Goal: Task Accomplishment & Management: Manage account settings

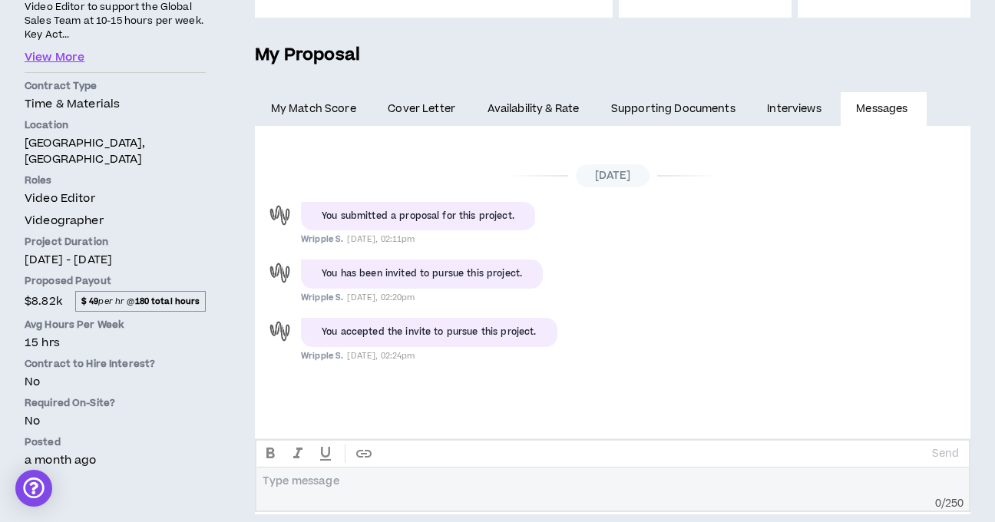
scroll to position [313, 0]
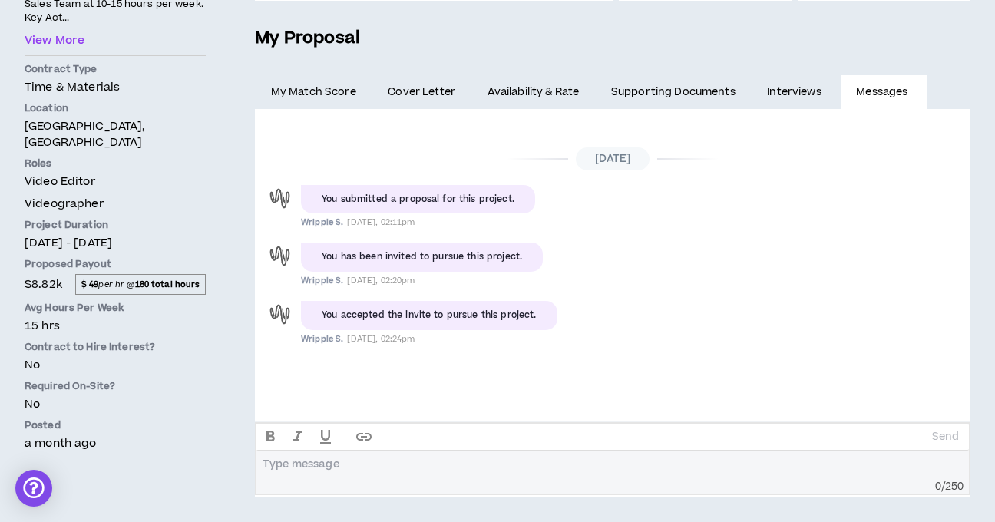
click at [330, 107] on link "My Match Score" at bounding box center [313, 92] width 117 height 34
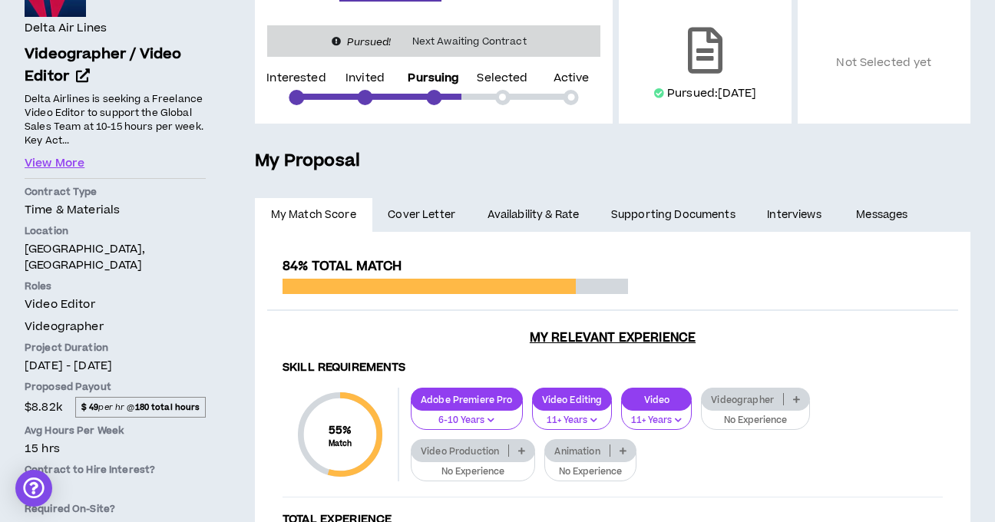
scroll to position [15, 0]
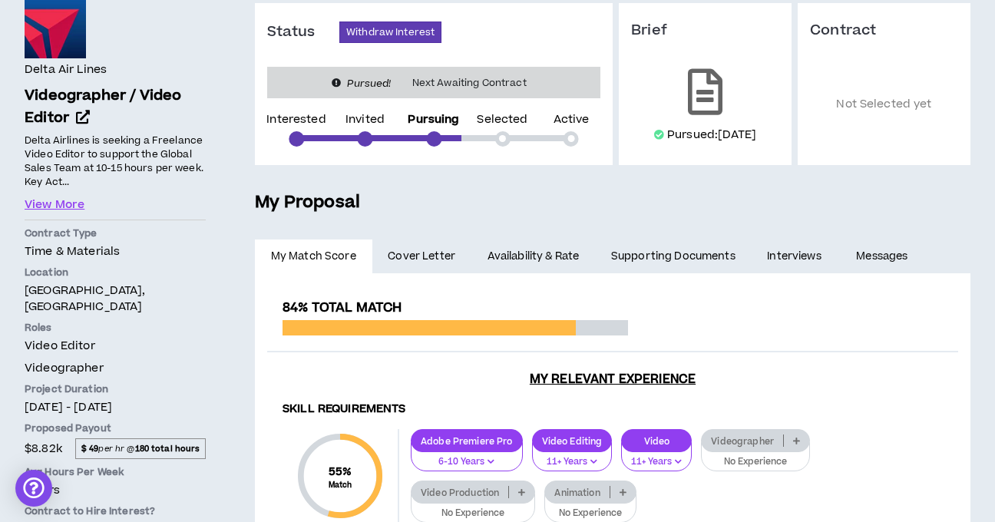
scroll to position [502, 0]
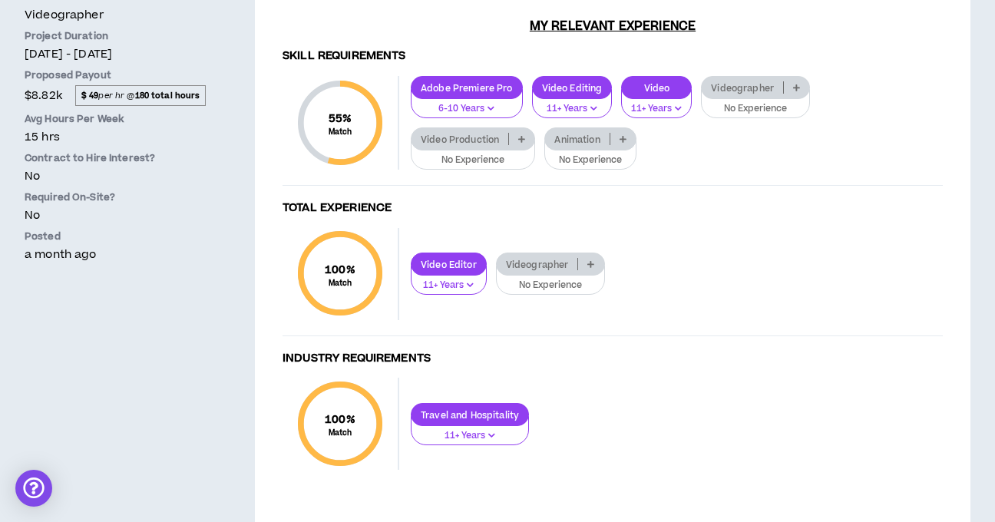
click at [526, 141] on p at bounding box center [521, 139] width 25 height 12
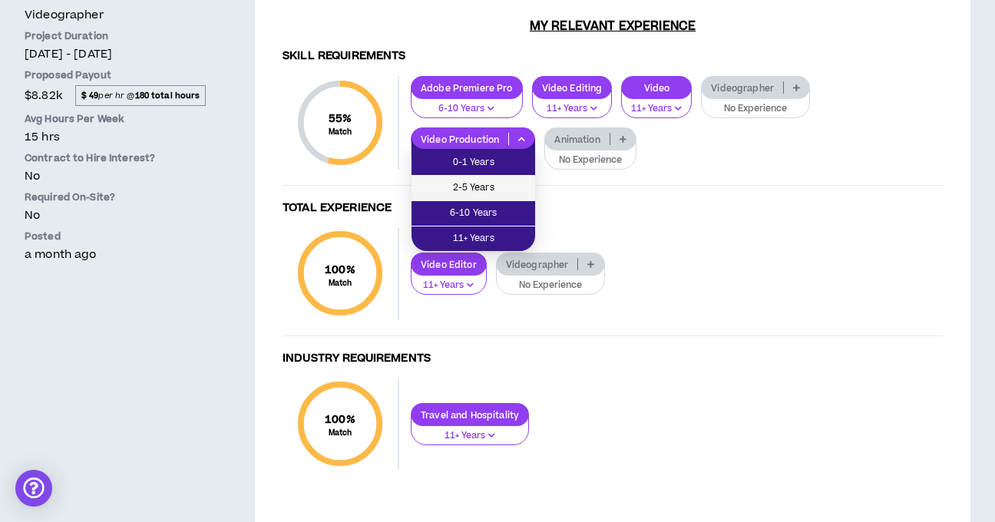
click at [508, 180] on span "2-5 Years" at bounding box center [473, 188] width 105 height 17
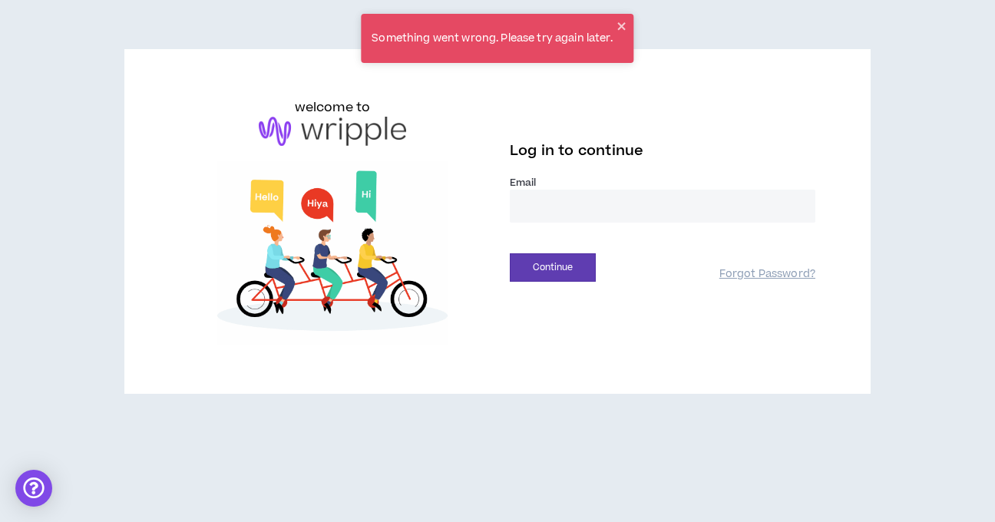
click at [527, 199] on input "email" at bounding box center [663, 206] width 306 height 33
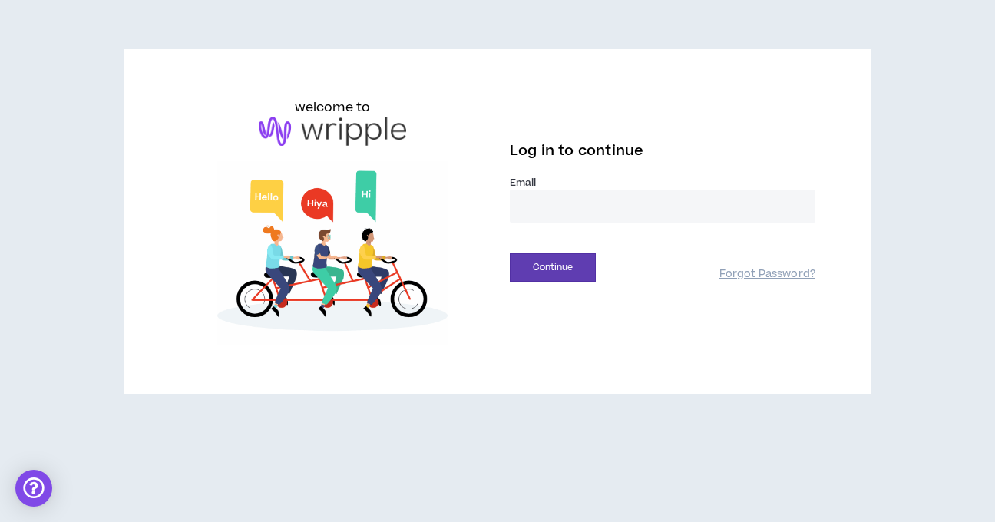
type input "**********"
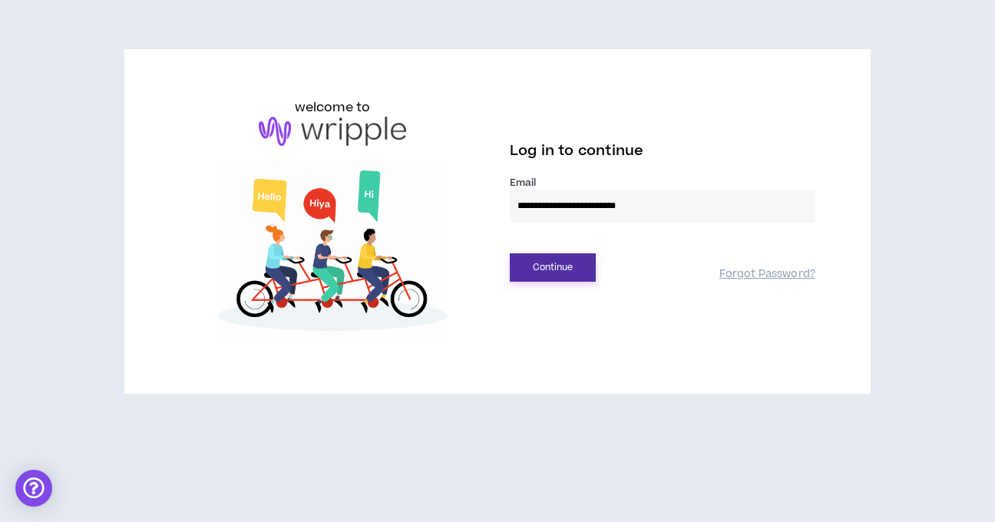
click at [569, 263] on button "Continue" at bounding box center [553, 267] width 86 height 28
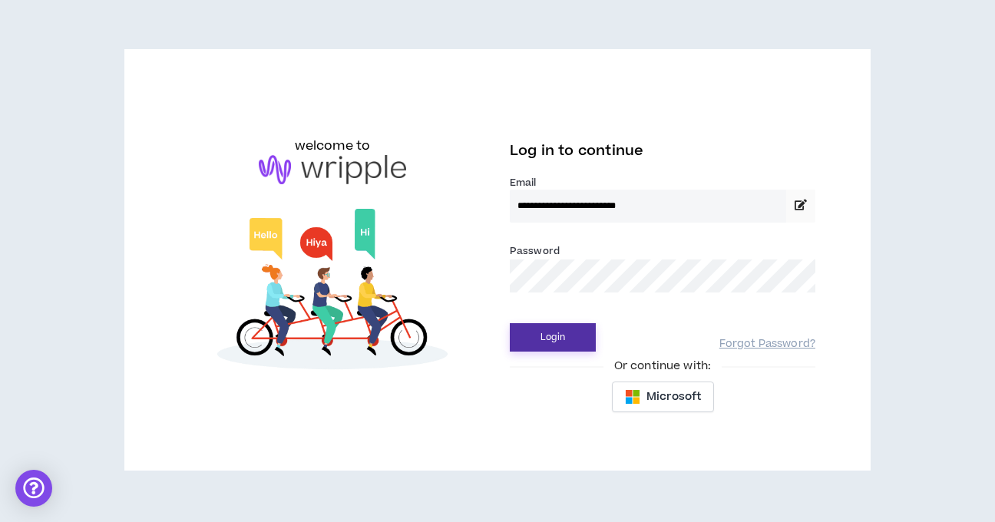
click at [550, 336] on button "Login" at bounding box center [553, 337] width 86 height 28
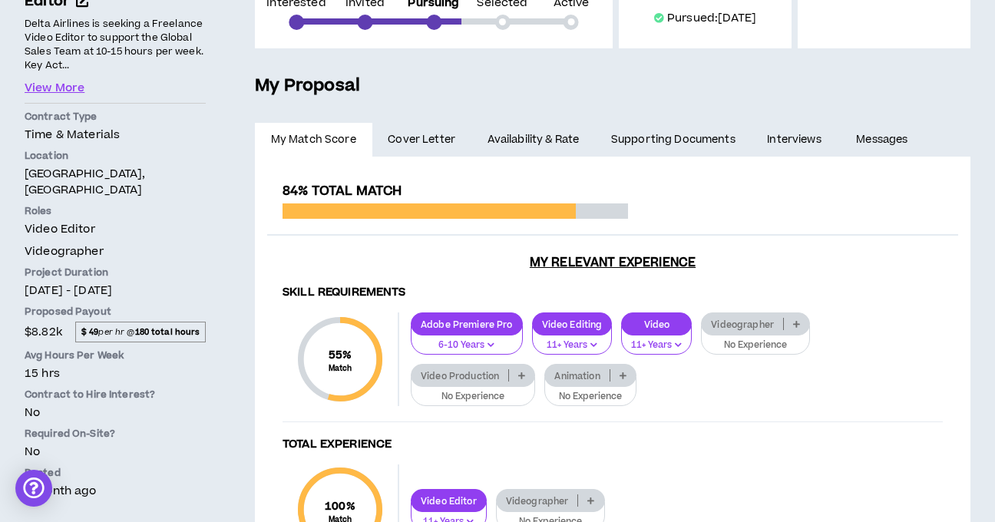
scroll to position [346, 0]
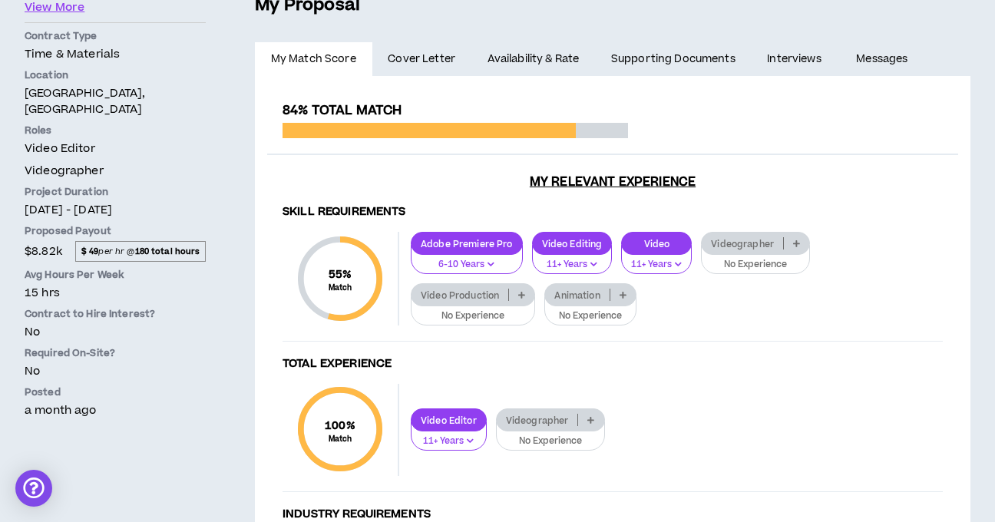
click at [495, 301] on p "Video Production" at bounding box center [460, 295] width 97 height 12
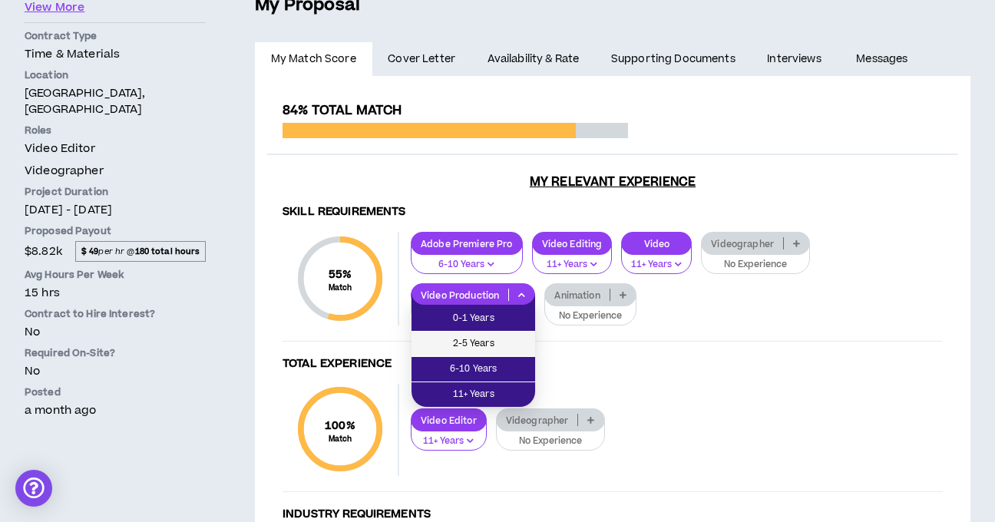
click at [483, 344] on span "2-5 Years" at bounding box center [473, 344] width 105 height 17
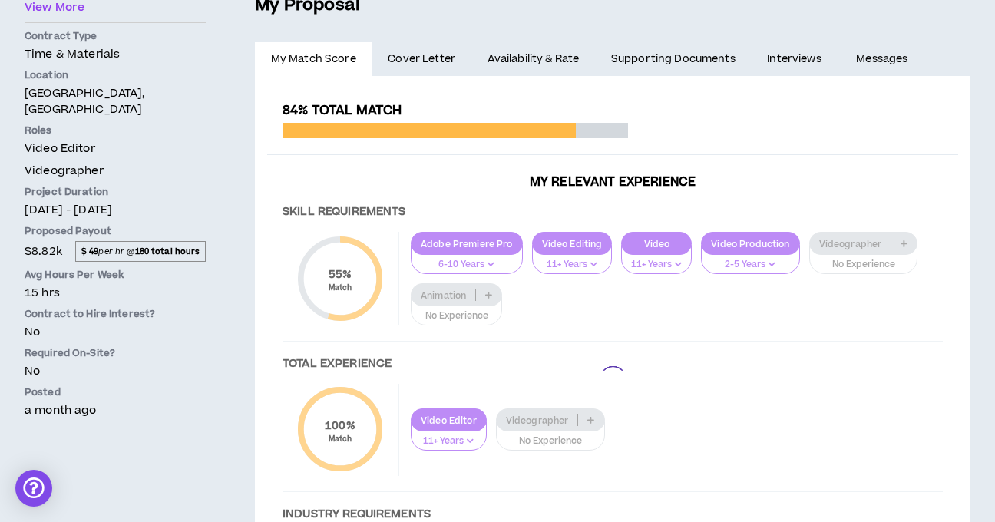
click at [862, 246] on div at bounding box center [612, 380] width 691 height 554
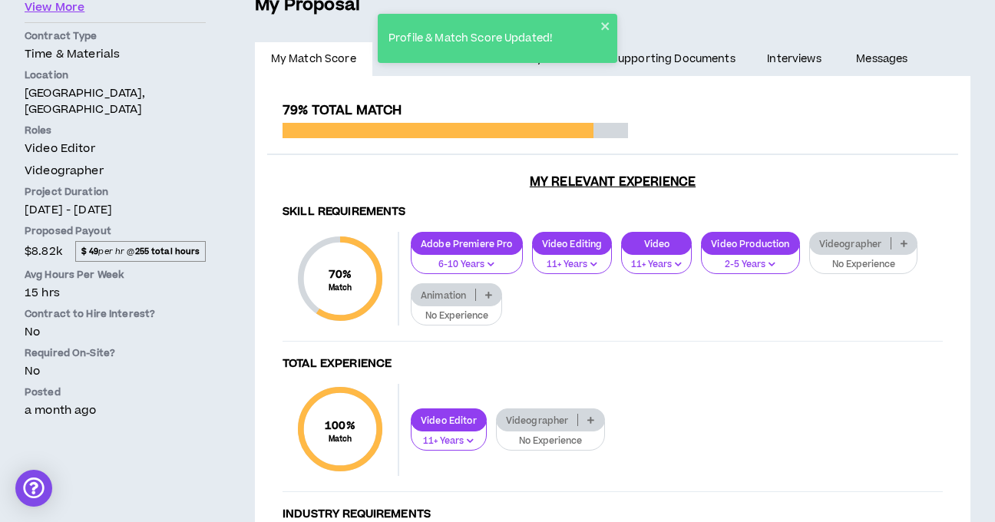
click at [857, 241] on p "Videographer" at bounding box center [850, 244] width 81 height 12
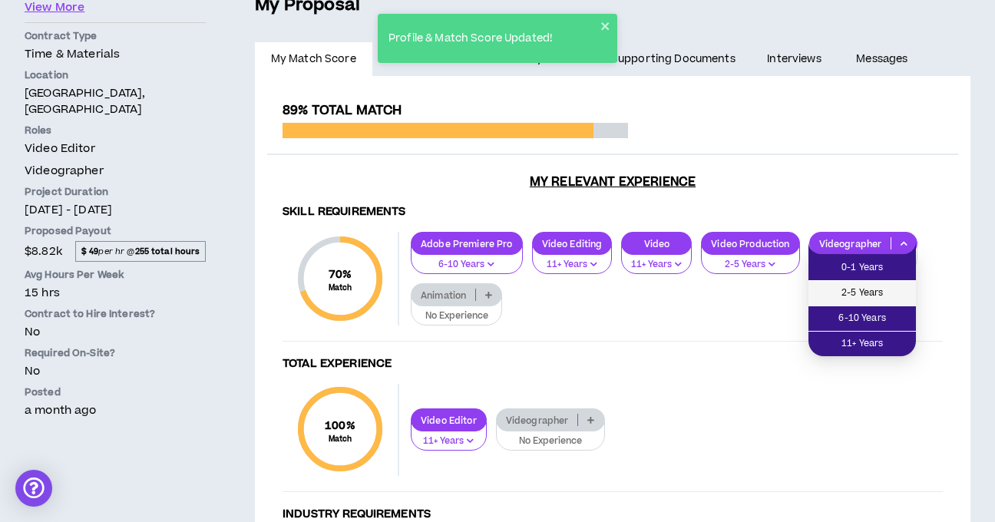
click at [855, 298] on span "2-5 Years" at bounding box center [862, 293] width 89 height 17
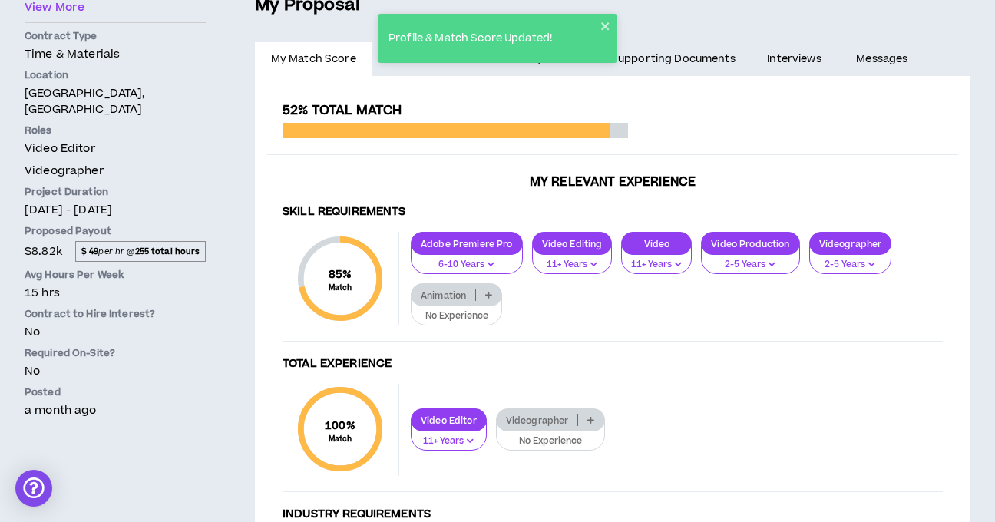
click at [456, 302] on div "Animation" at bounding box center [456, 294] width 91 height 23
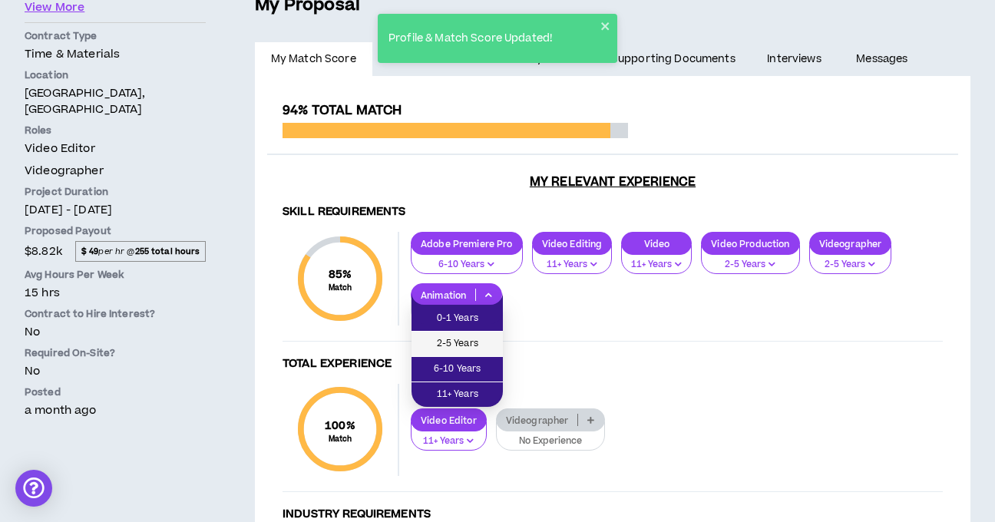
click at [449, 343] on span "2-5 Years" at bounding box center [457, 344] width 73 height 17
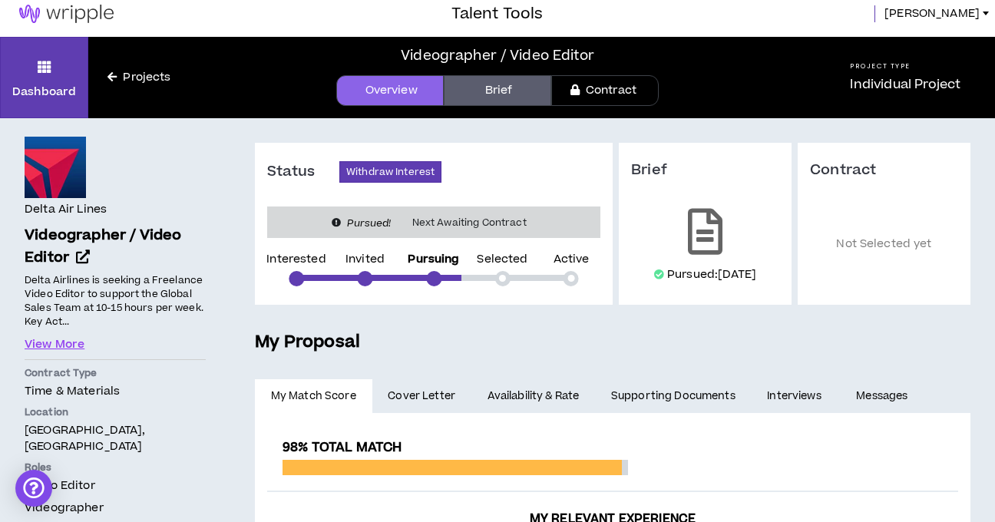
scroll to position [0, 0]
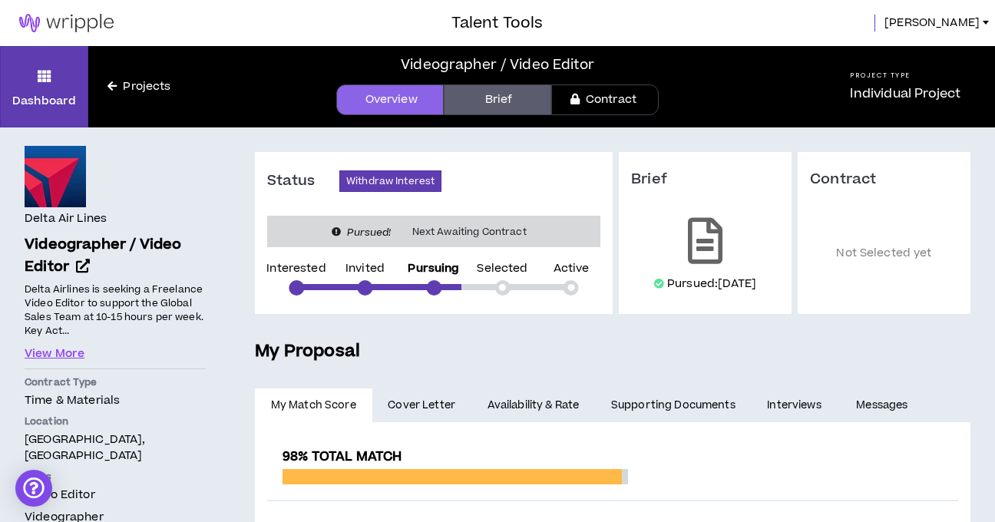
click at [131, 87] on link "Projects" at bounding box center [138, 86] width 101 height 17
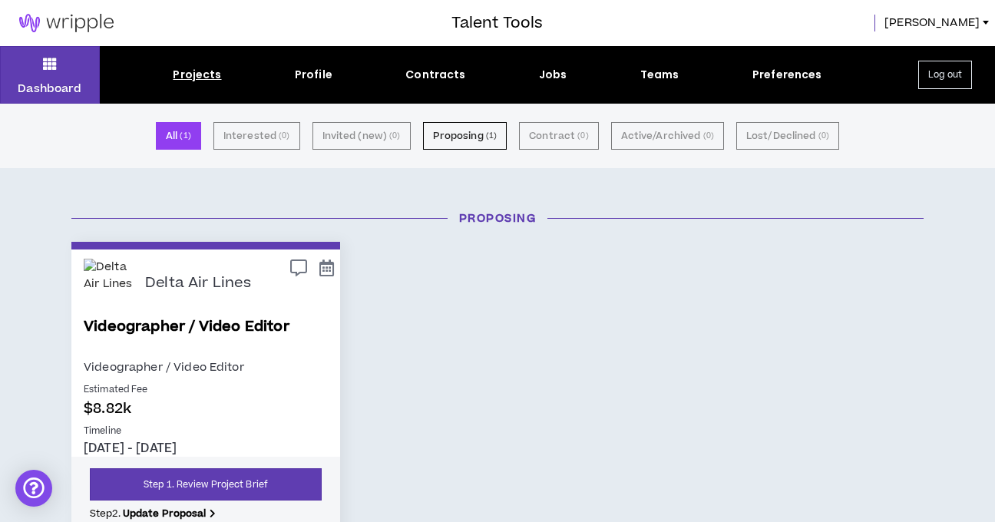
scroll to position [3, 0]
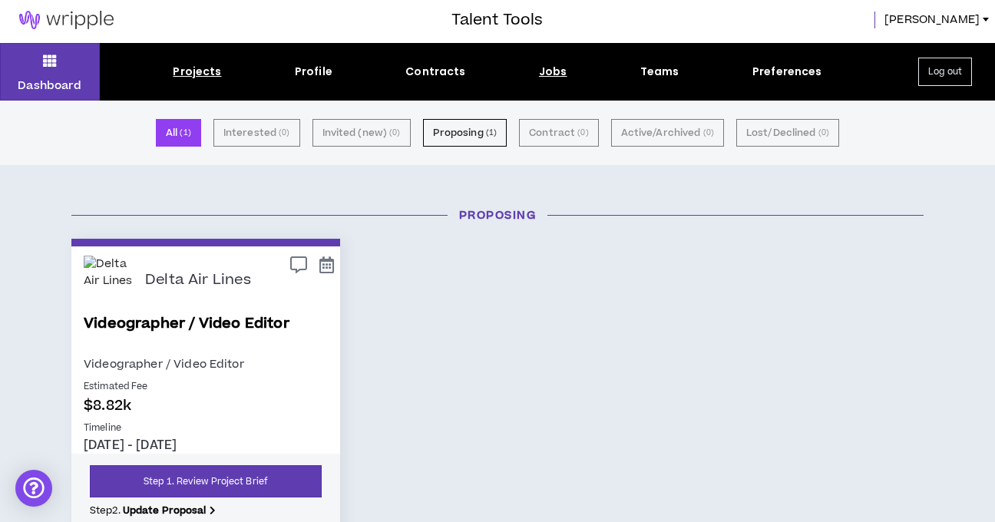
click at [555, 68] on div "Jobs" at bounding box center [553, 72] width 28 height 16
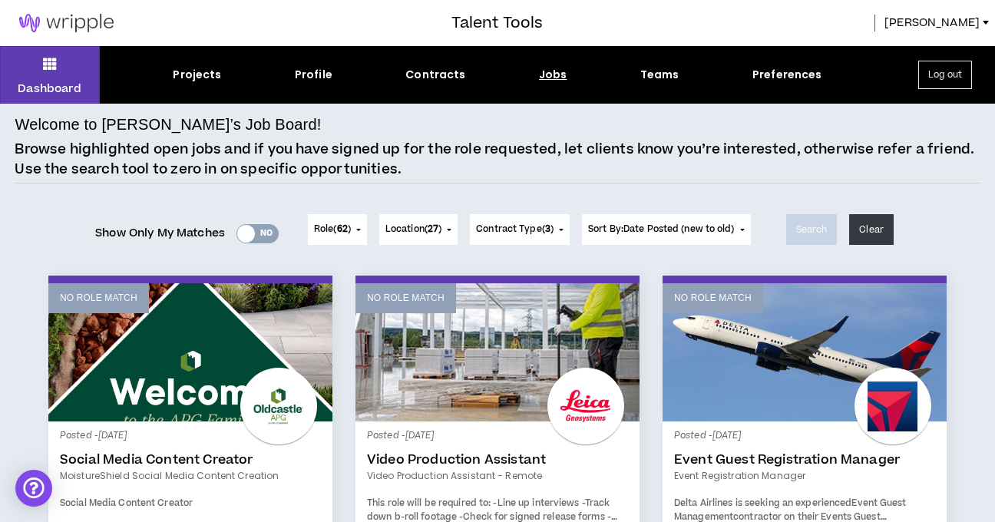
click at [244, 232] on div at bounding box center [246, 234] width 18 height 18
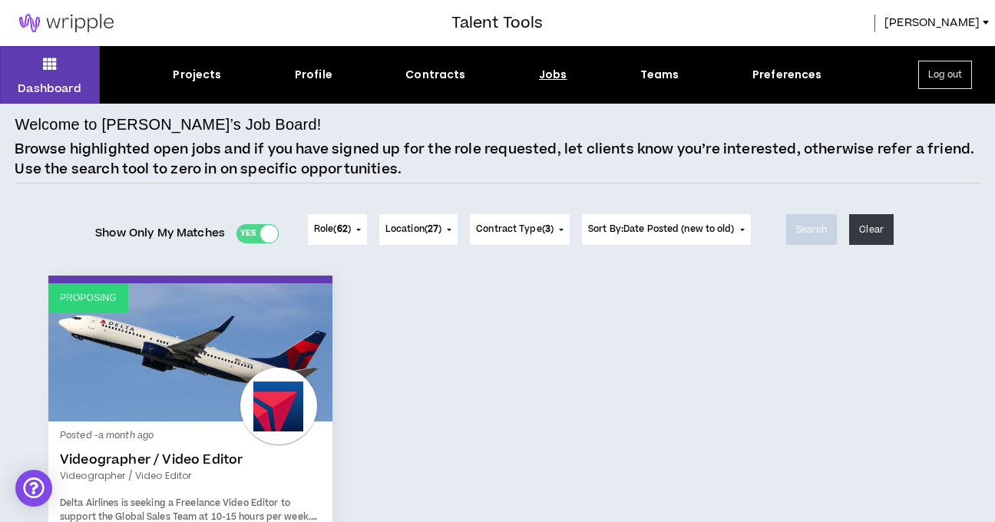
click at [267, 235] on div at bounding box center [269, 234] width 18 height 18
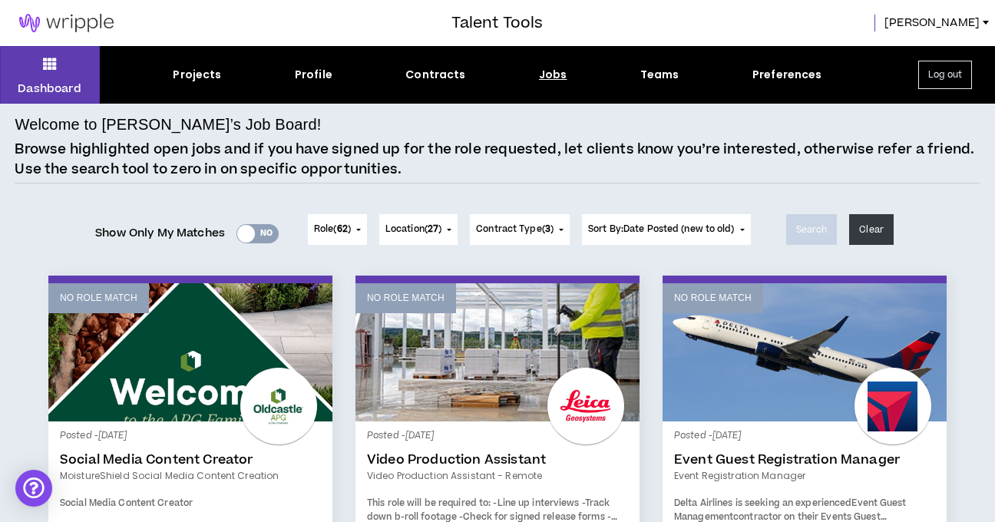
click at [436, 228] on span "27" at bounding box center [433, 229] width 11 height 13
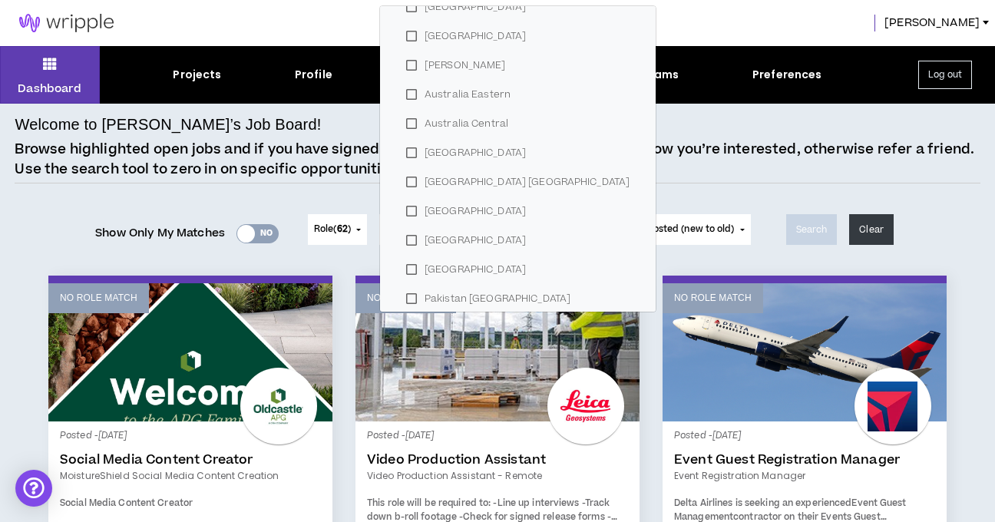
scroll to position [621, 0]
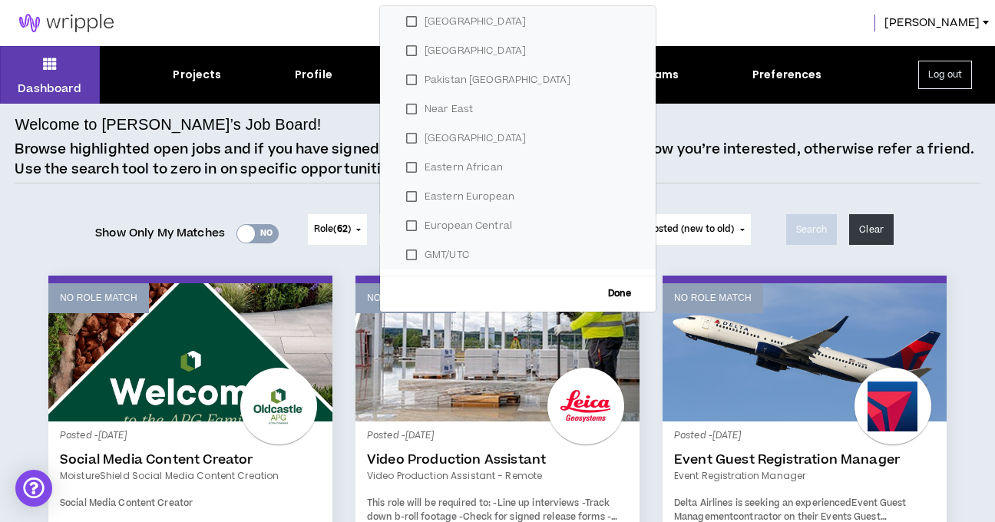
click at [32, 206] on div "Show Only My Matches Yes No Role ( 62 ) 62 Selected Edit Done Experience & Desi…" at bounding box center [497, 229] width 965 height 61
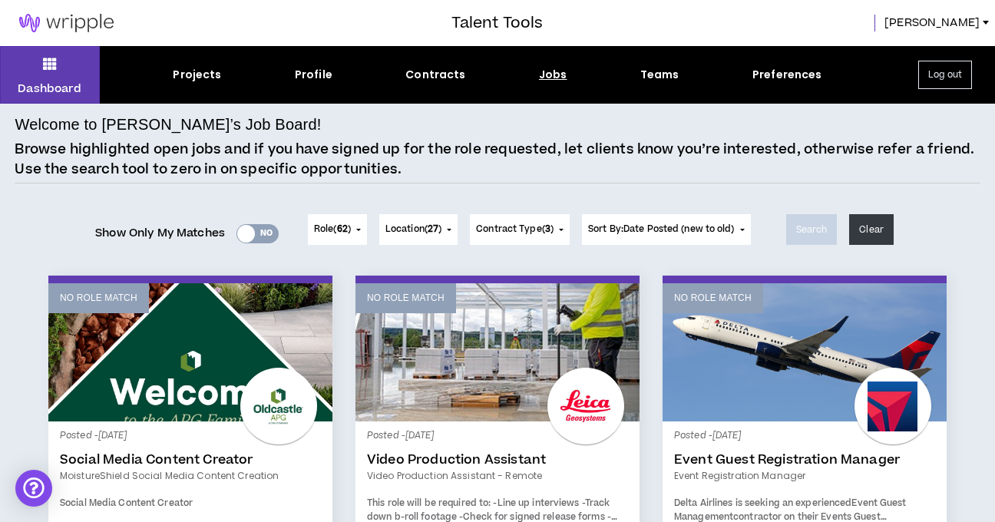
click at [549, 237] on button "Contract Type ( 3 )" at bounding box center [520, 229] width 100 height 31
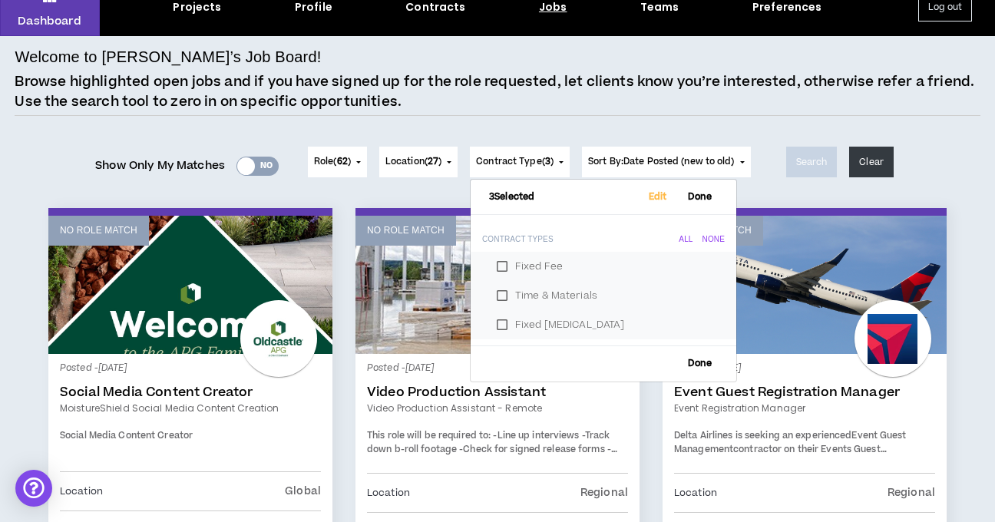
scroll to position [61, 0]
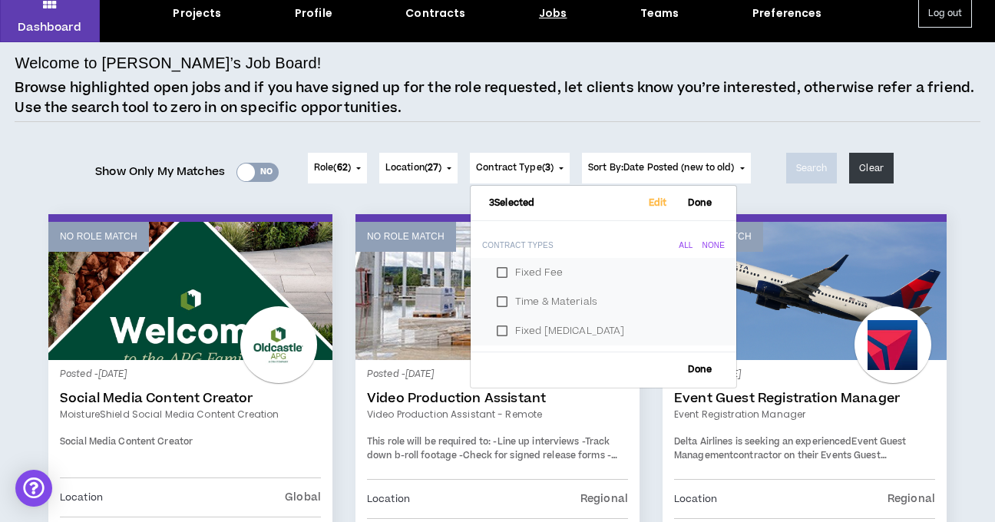
click at [757, 146] on div "Role ( 62 ) 62 Selected Edit Done Experience & Design All None Instructional De…" at bounding box center [529, 167] width 455 height 61
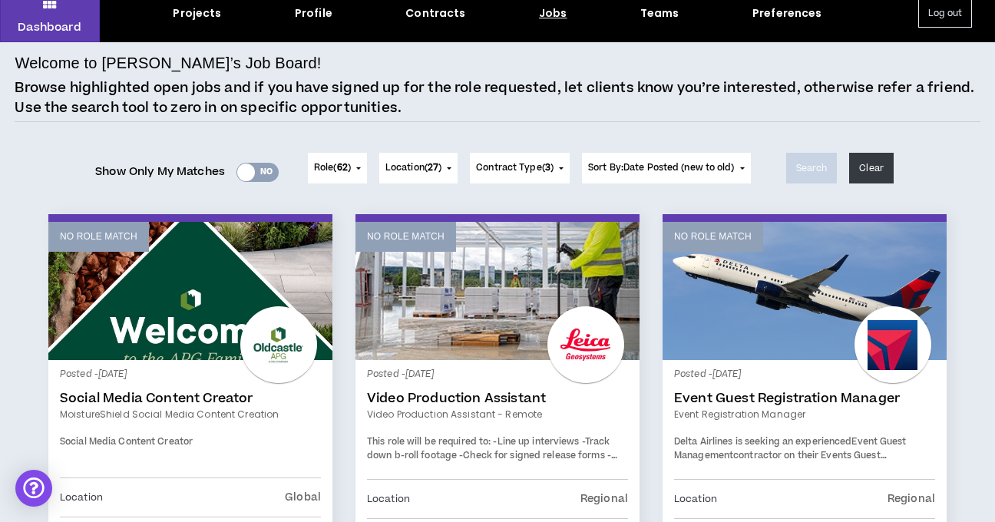
click at [352, 165] on button "Role ( 62 )" at bounding box center [337, 168] width 59 height 31
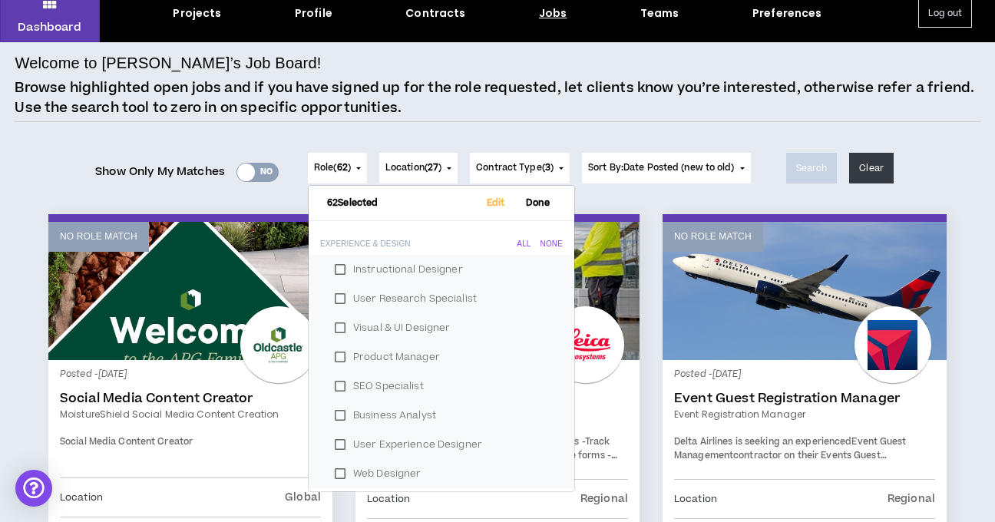
click at [101, 172] on span "Show Only My Matches" at bounding box center [160, 171] width 130 height 23
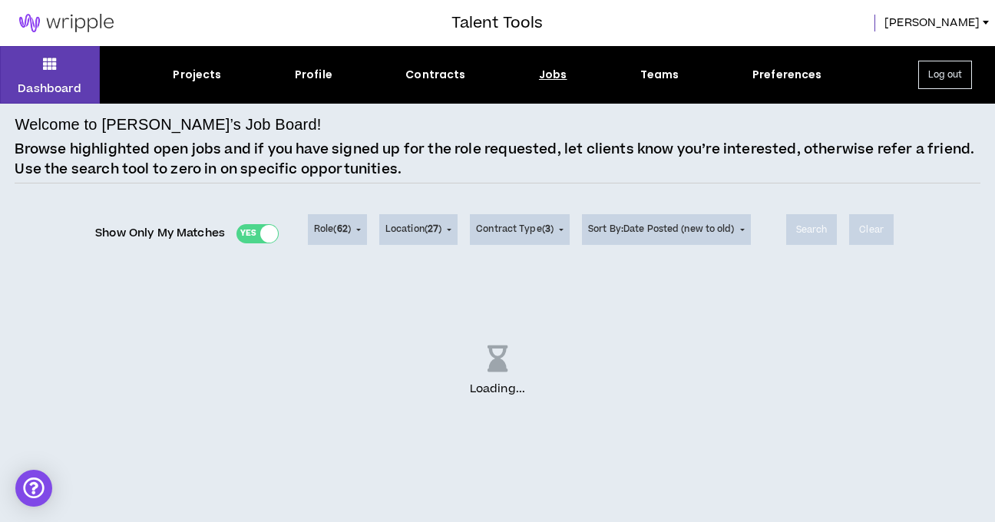
click at [256, 235] on div "Show Only My Matches Yes No" at bounding box center [187, 233] width 184 height 23
